Goal: Information Seeking & Learning: Learn about a topic

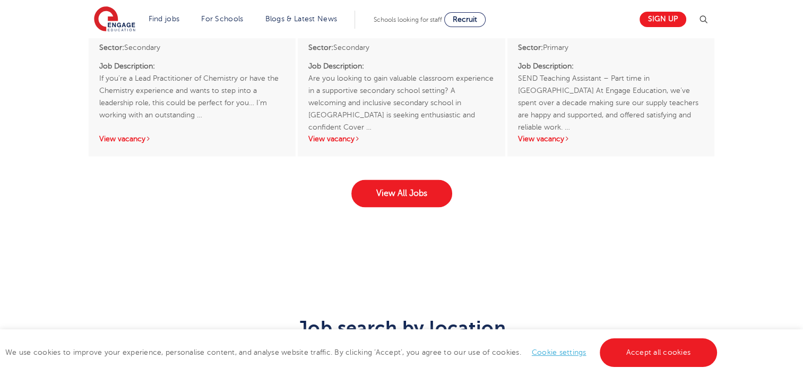
scroll to position [1708, 0]
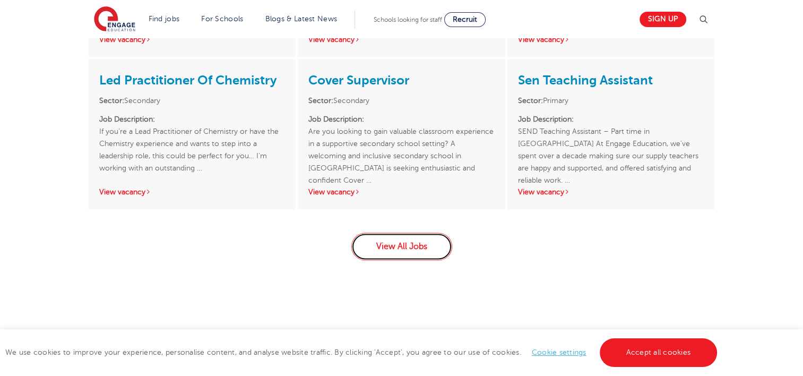
click at [416, 236] on link "View All Jobs" at bounding box center [401, 247] width 101 height 28
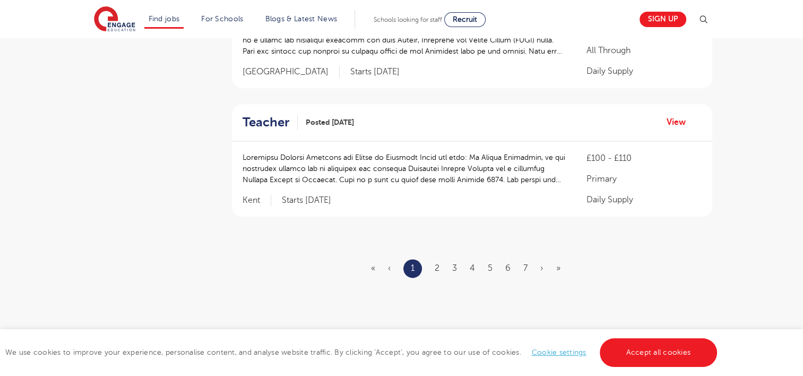
scroll to position [1274, 0]
click at [434, 258] on ul "« ‹ 1 2 3 4 5 6 7 › »" at bounding box center [472, 267] width 202 height 19
click at [436, 262] on link "2" at bounding box center [437, 267] width 5 height 10
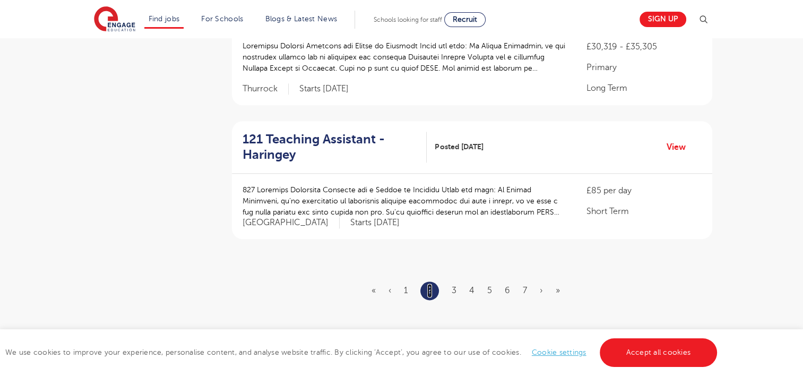
scroll to position [1274, 0]
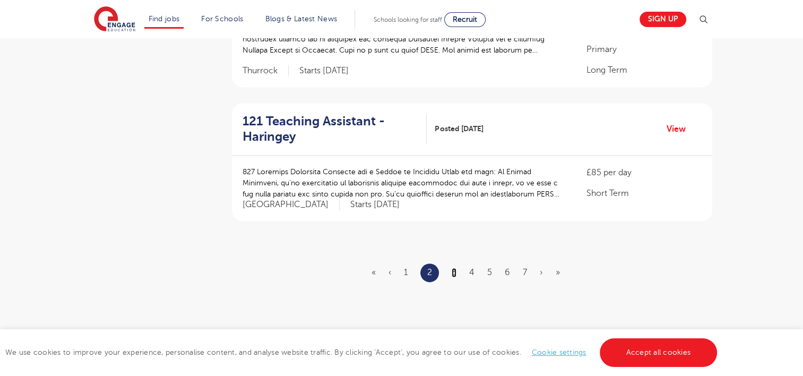
click at [454, 271] on link "3" at bounding box center [454, 273] width 5 height 10
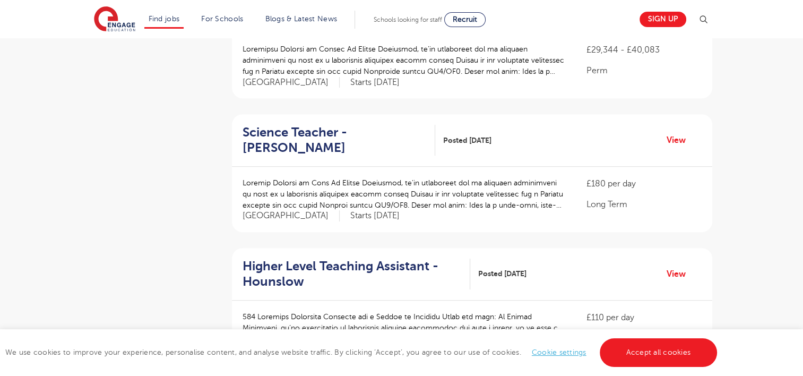
scroll to position [584, 0]
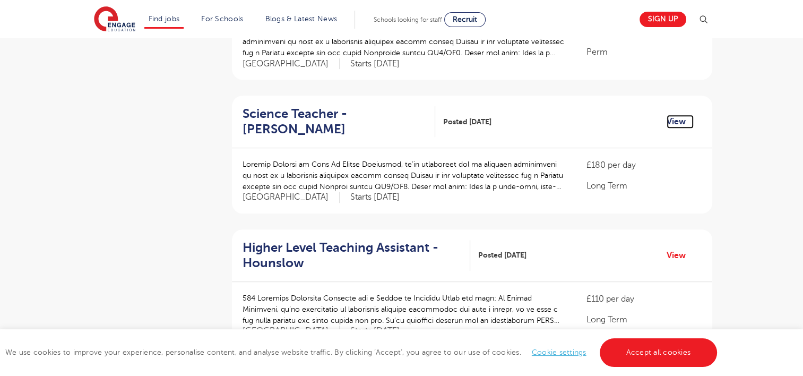
click at [675, 125] on link "View" at bounding box center [680, 122] width 27 height 14
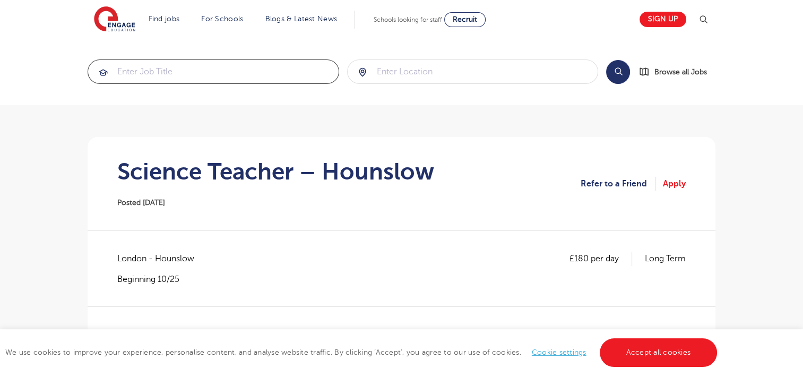
click at [255, 69] on input "search" at bounding box center [213, 71] width 251 height 23
type input "biology"
click button "Submit" at bounding box center [0, 0] width 0 height 0
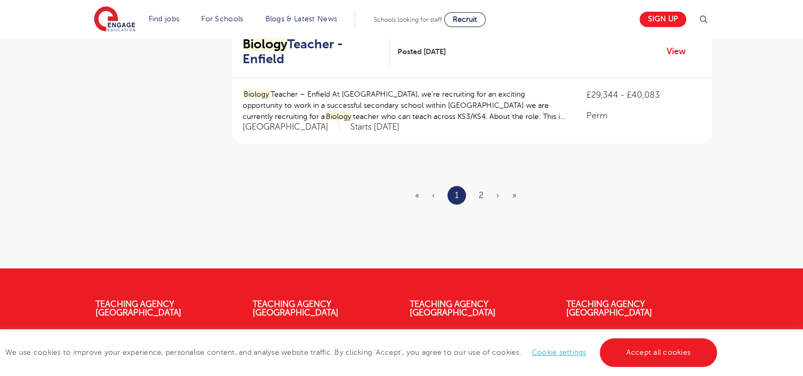
scroll to position [1327, 0]
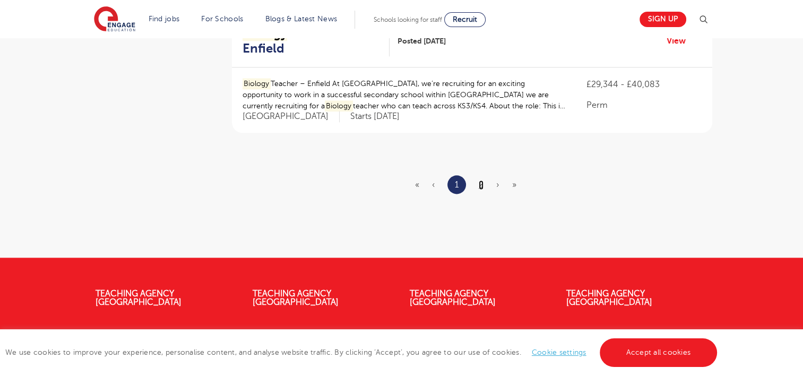
click at [479, 182] on link "2" at bounding box center [481, 185] width 5 height 10
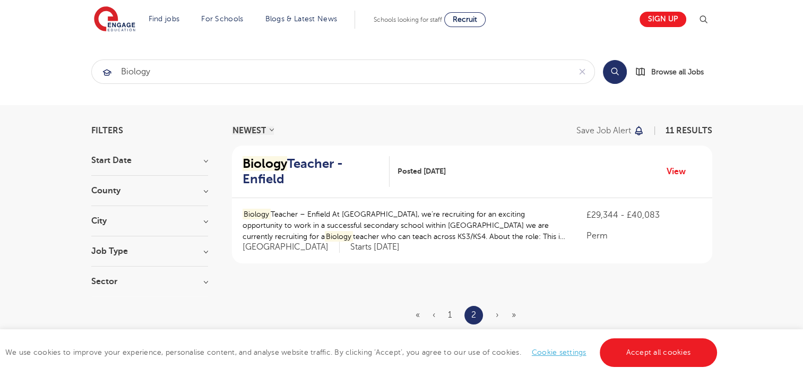
click at [496, 310] on span "›" at bounding box center [497, 315] width 3 height 10
click at [496, 314] on span "›" at bounding box center [497, 315] width 3 height 10
drag, startPoint x: 496, startPoint y: 314, endPoint x: 514, endPoint y: 310, distance: 18.0
click at [514, 310] on span "»" at bounding box center [514, 315] width 4 height 10
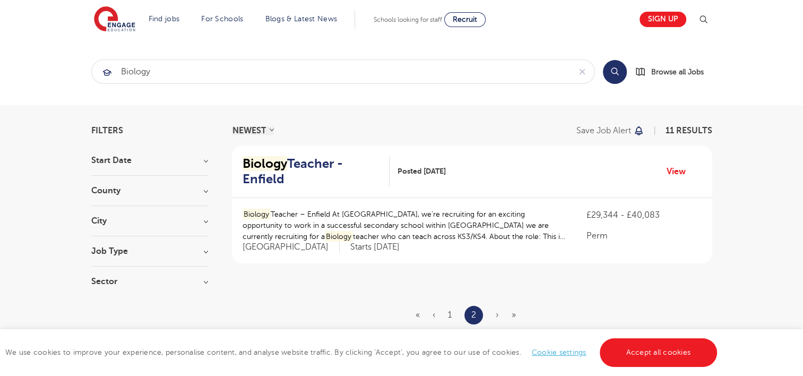
click at [466, 295] on section "NEWEST OLDEST Save job alert 11 RESULTS Biology Teacher - Enfield Posted 18/08/…" at bounding box center [472, 246] width 480 height 240
click at [449, 308] on li "1" at bounding box center [450, 315] width 4 height 14
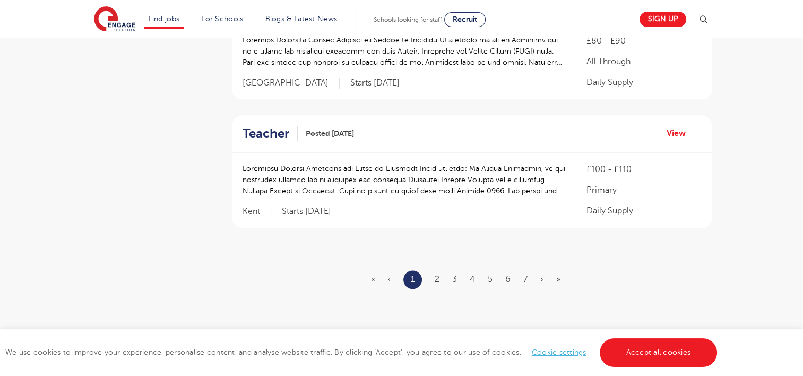
scroll to position [1274, 0]
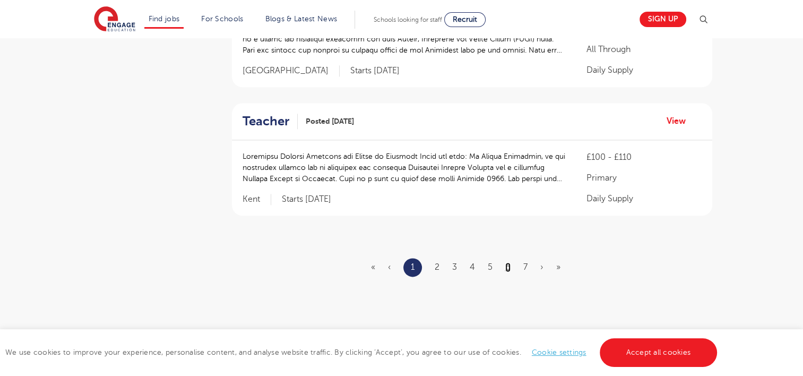
click at [507, 262] on link "6" at bounding box center [507, 267] width 5 height 10
